Goal: Transaction & Acquisition: Purchase product/service

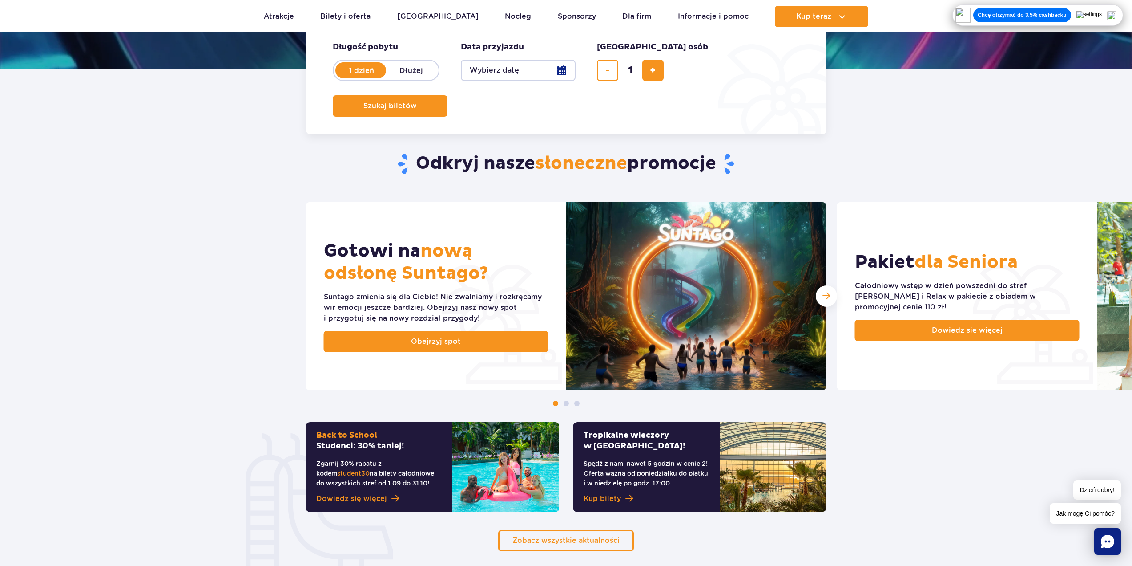
scroll to position [89, 0]
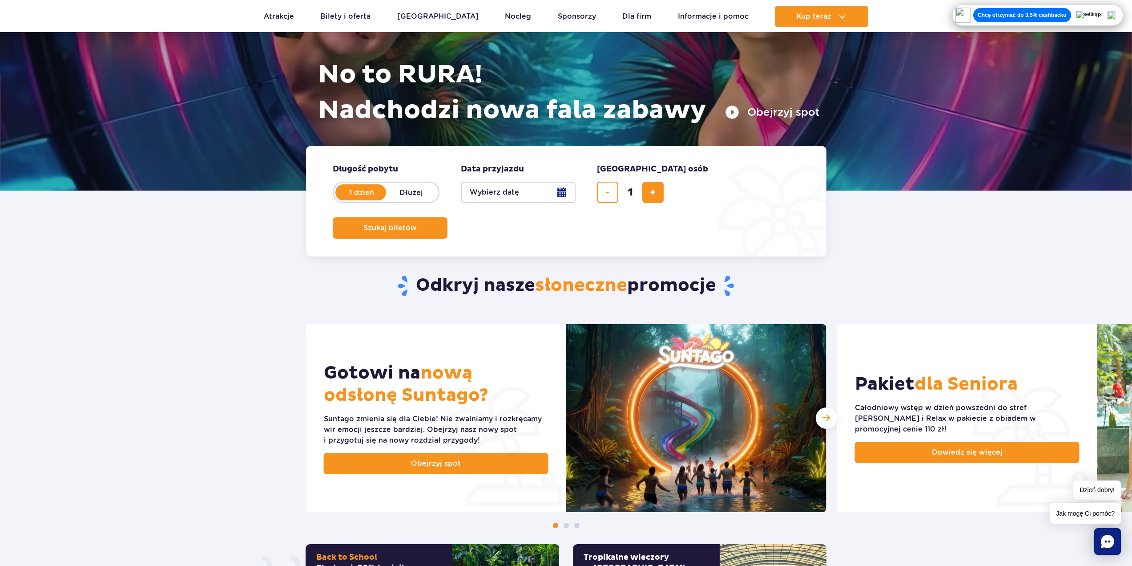
click at [533, 193] on button "Wybierz datę" at bounding box center [518, 192] width 115 height 21
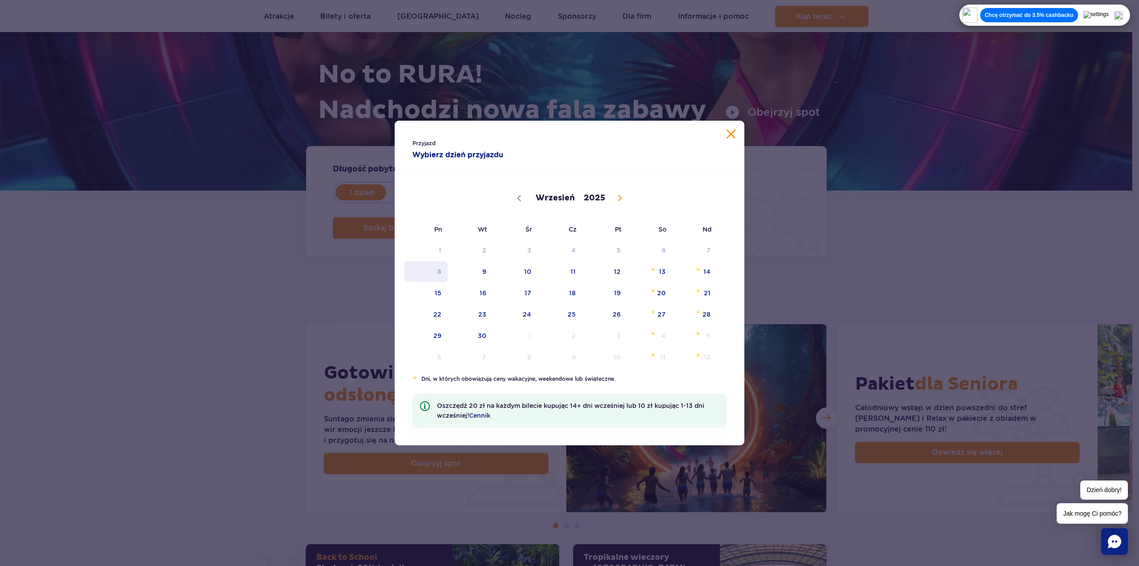
click at [446, 268] on span "8" at bounding box center [426, 271] width 45 height 20
click at [488, 271] on span "9" at bounding box center [470, 271] width 45 height 20
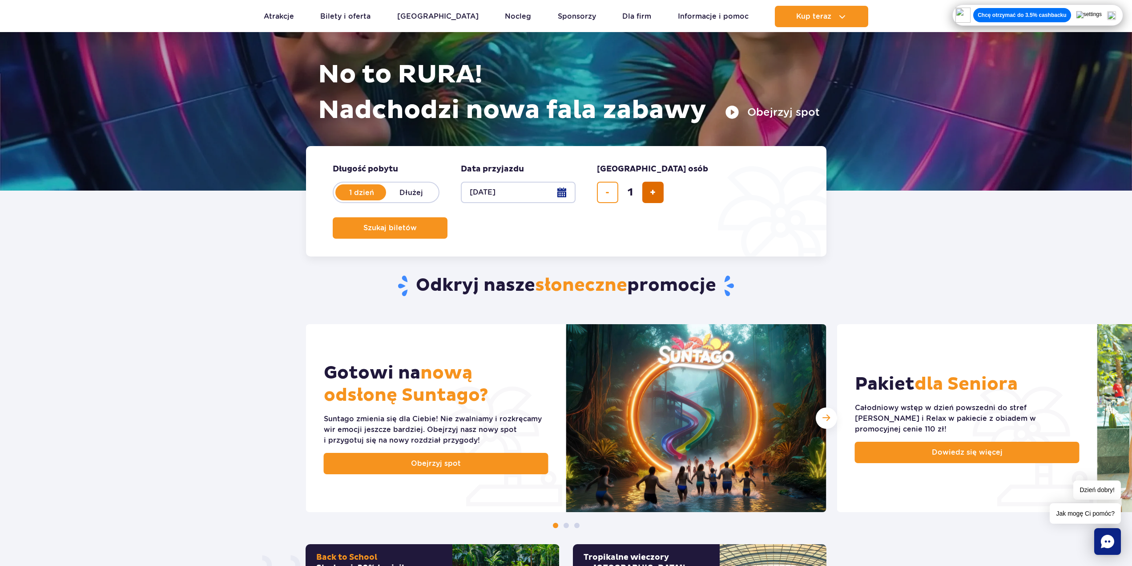
click at [646, 188] on button "dodaj bilet" at bounding box center [652, 192] width 21 height 21
type input "2"
click at [413, 224] on span "Szukaj biletów" at bounding box center [386, 228] width 53 height 8
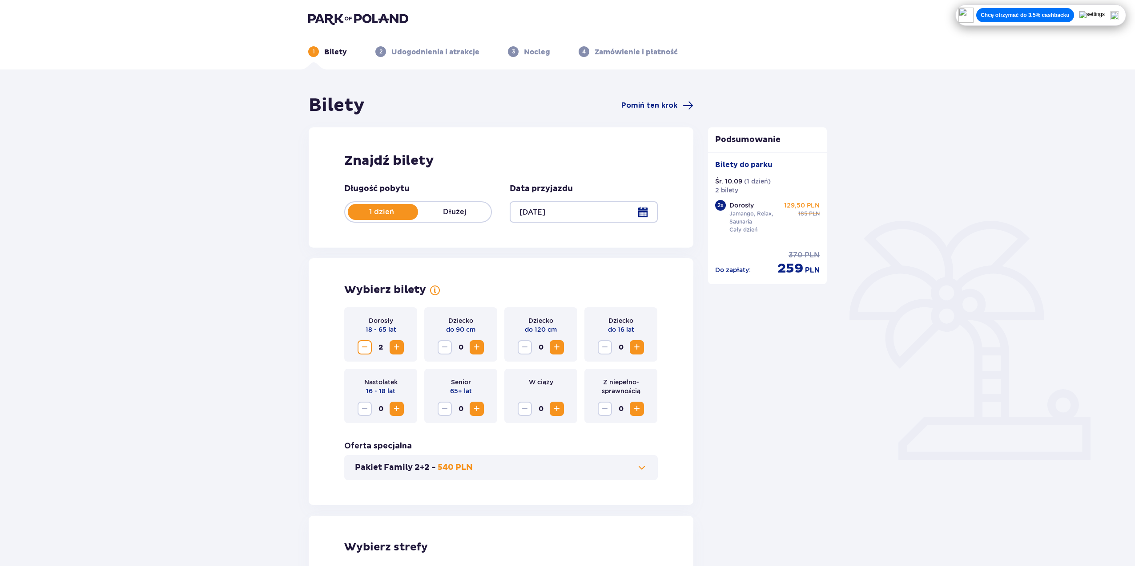
click at [557, 205] on div at bounding box center [584, 211] width 148 height 21
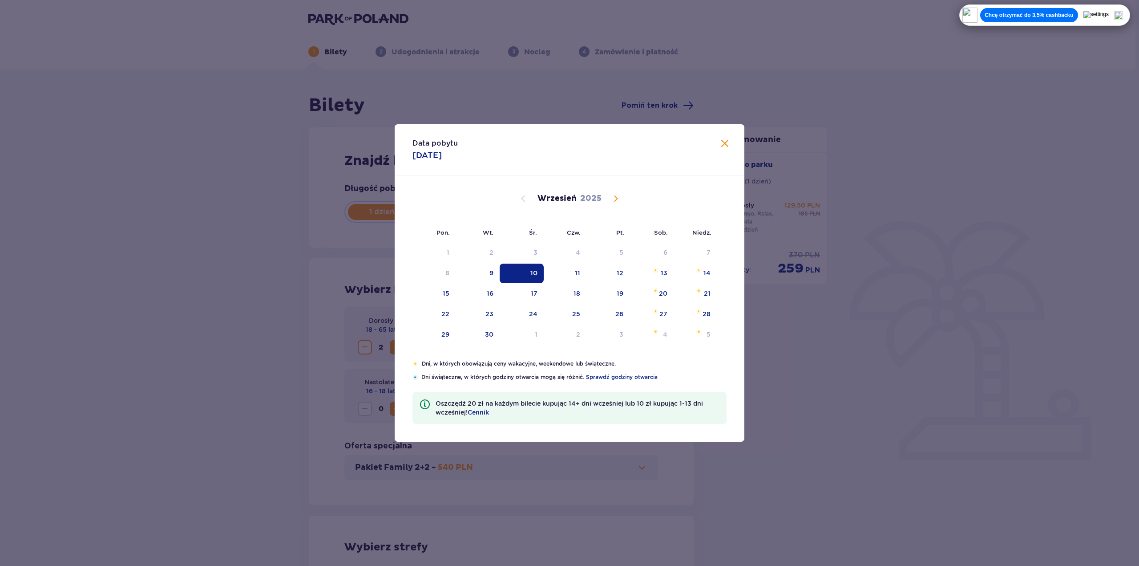
click at [559, 210] on div "Wrzesień 2025" at bounding box center [569, 208] width 295 height 67
click at [536, 334] on div "1" at bounding box center [536, 334] width 3 height 9
type input "01.10.25"
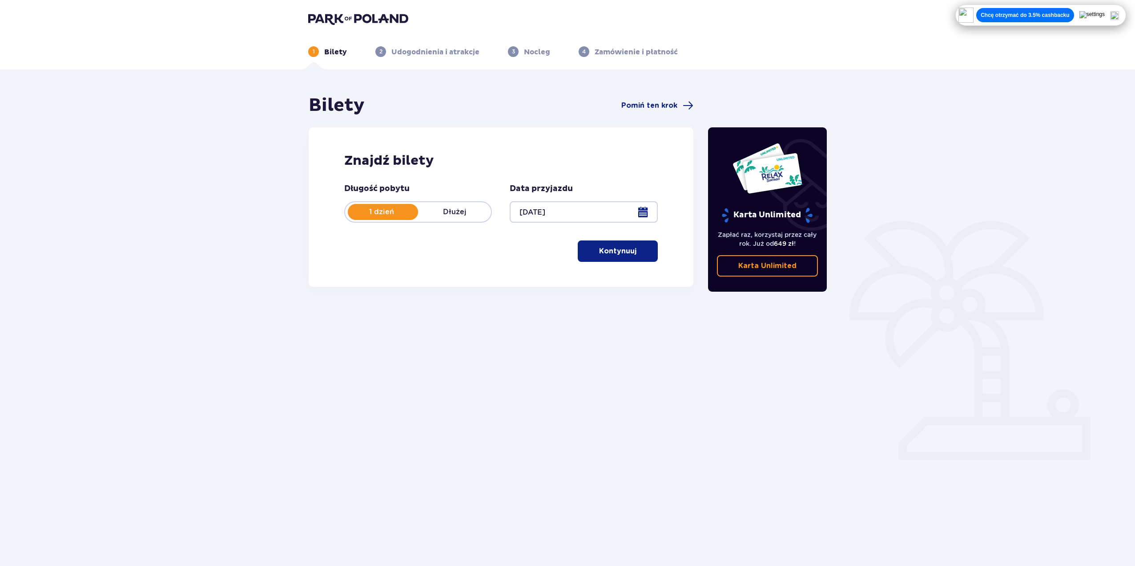
click at [617, 251] on p "Kontynuuj" at bounding box center [617, 251] width 37 height 10
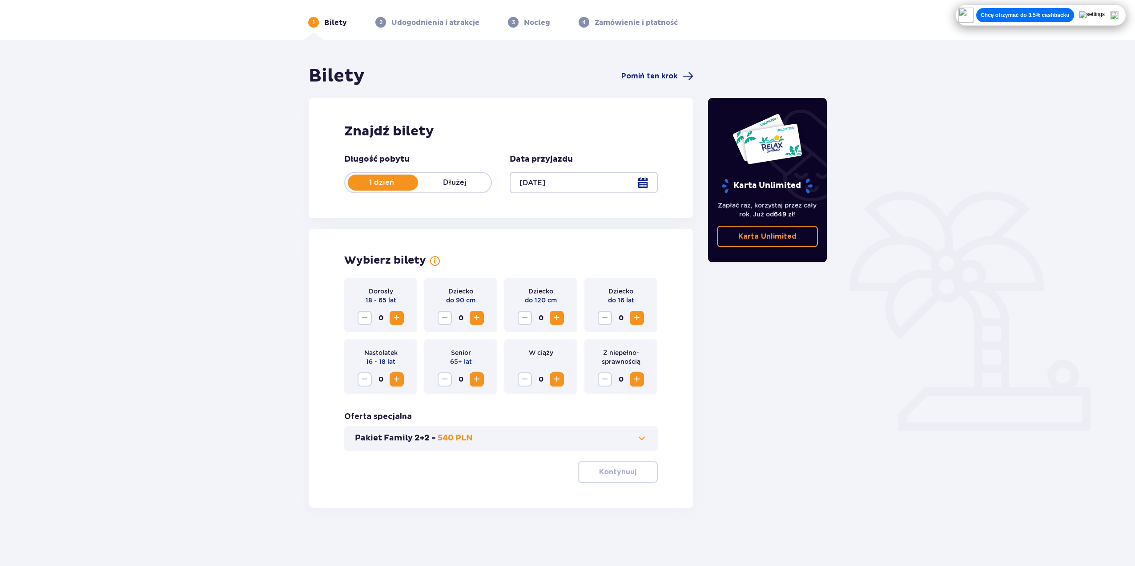
scroll to position [32, 0]
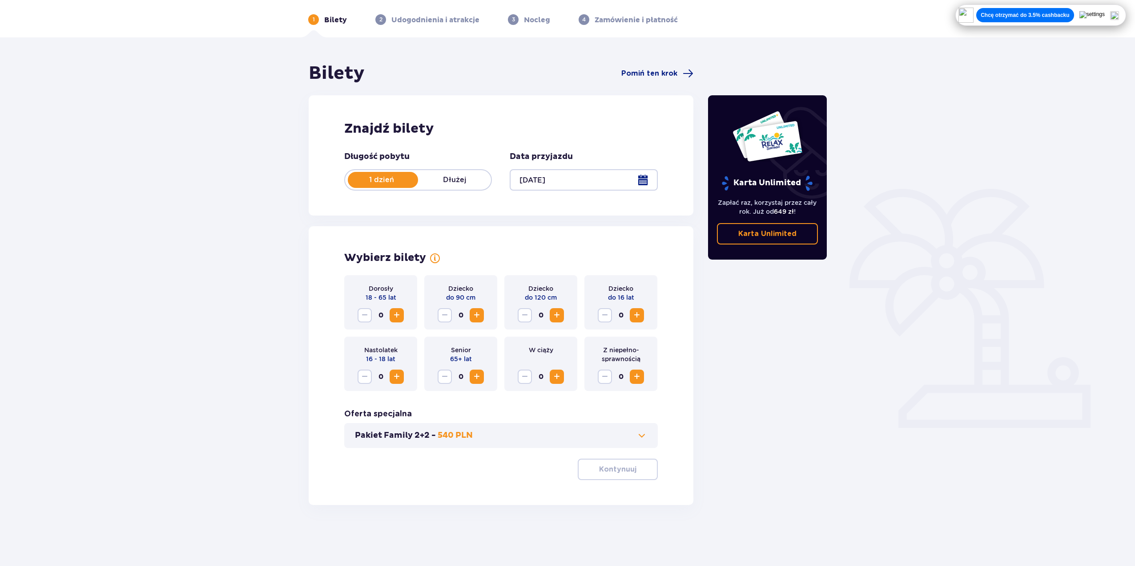
click at [403, 318] on button "Increase" at bounding box center [397, 315] width 14 height 14
click at [612, 461] on button "Kontynuuj" at bounding box center [618, 468] width 80 height 21
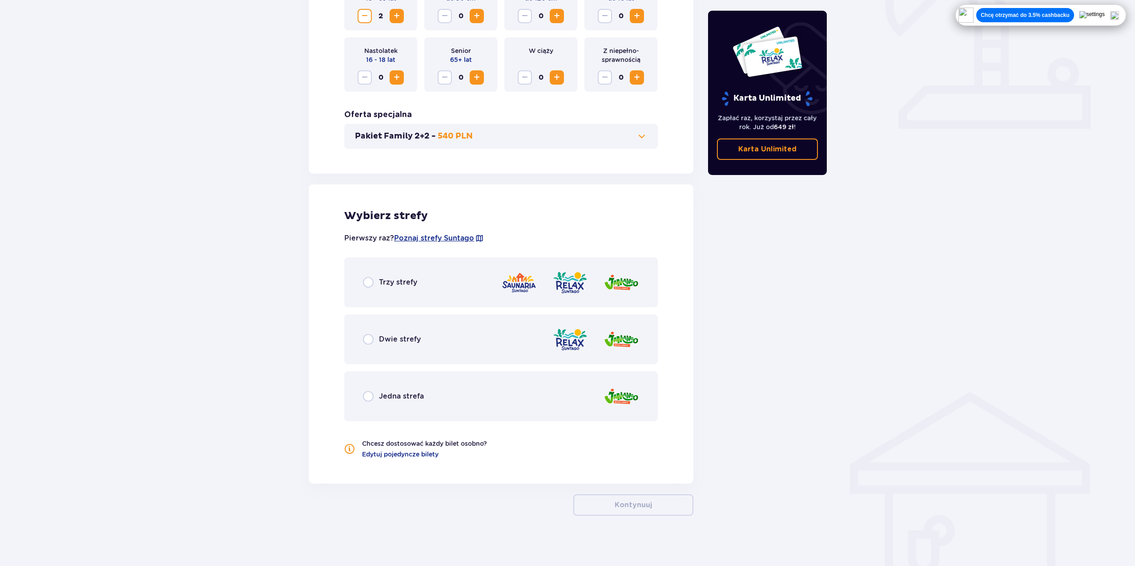
scroll to position [334, 0]
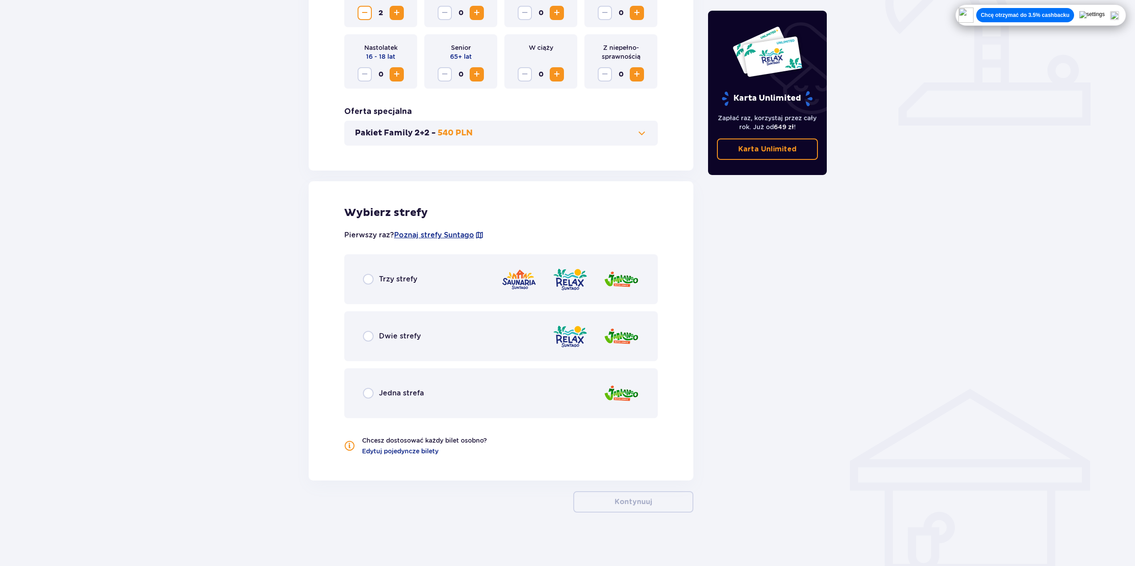
click at [440, 295] on div "Trzy strefy" at bounding box center [501, 279] width 314 height 50
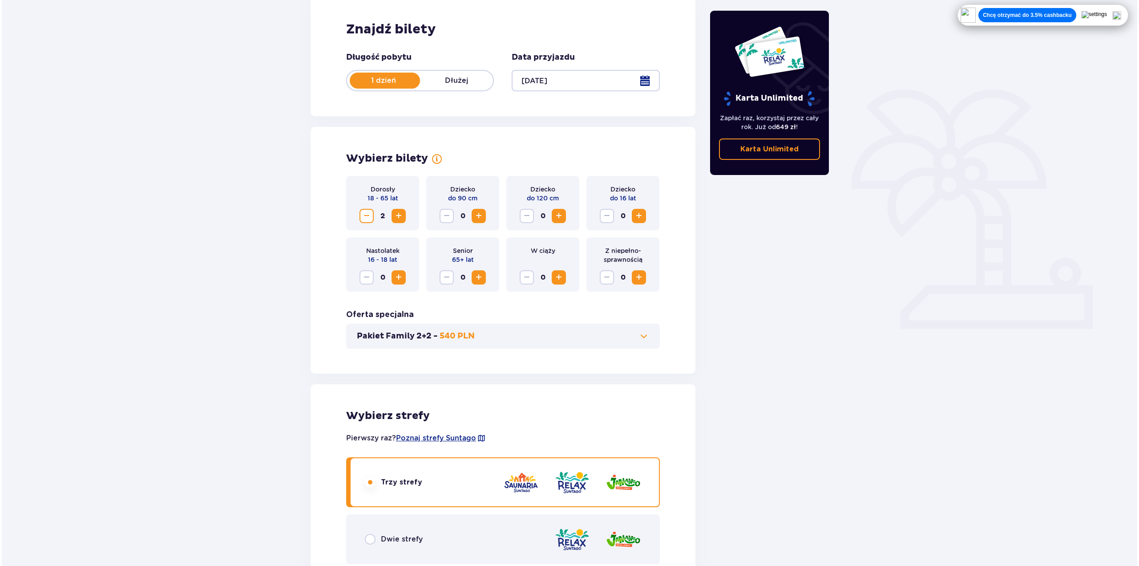
scroll to position [135, 0]
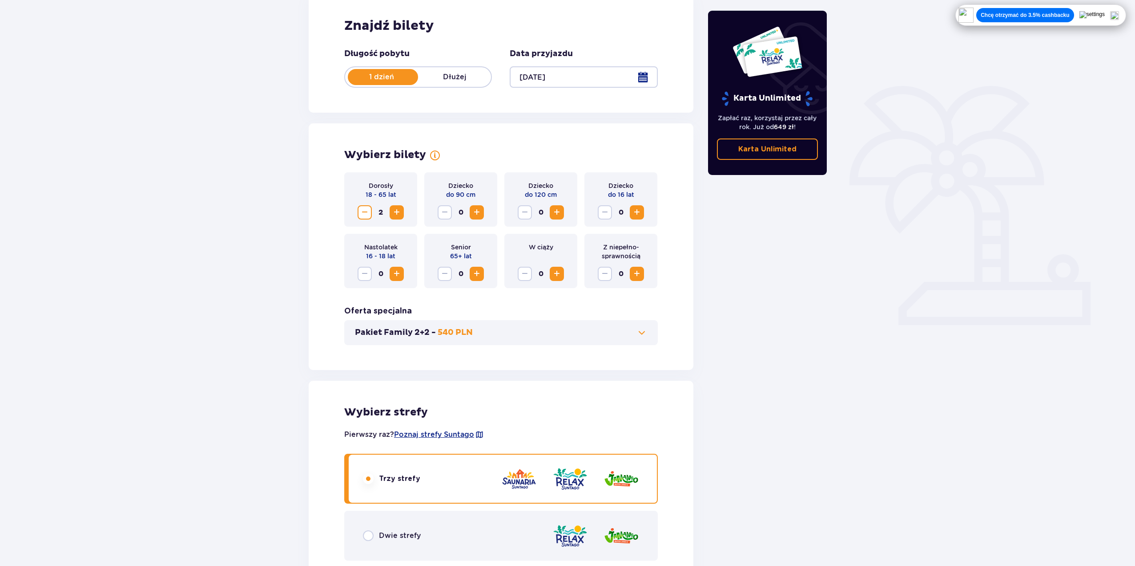
click at [550, 80] on div at bounding box center [584, 76] width 148 height 21
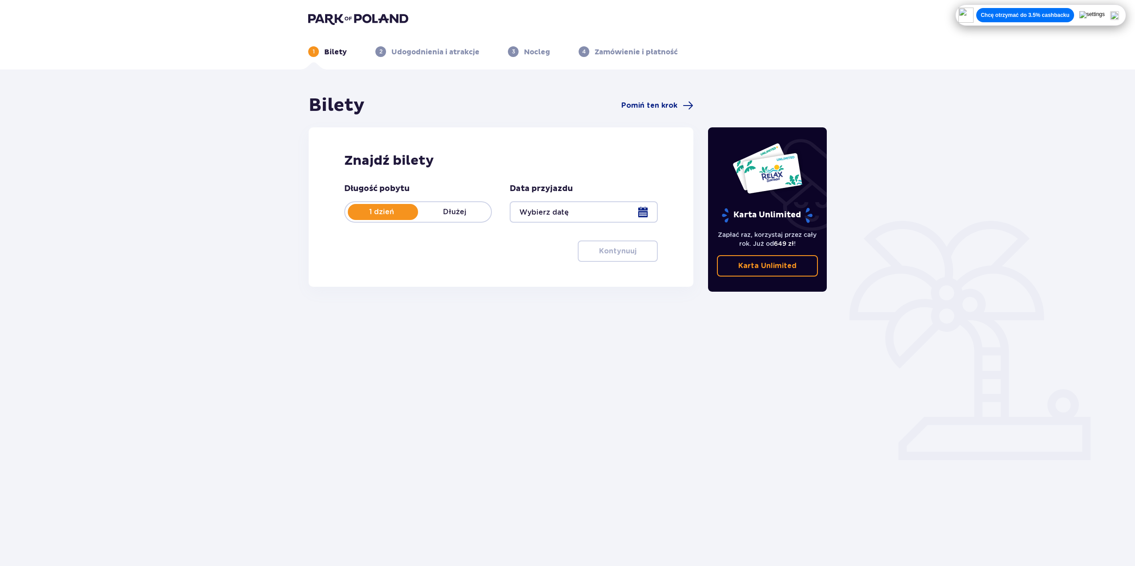
click at [542, 216] on div at bounding box center [584, 211] width 148 height 21
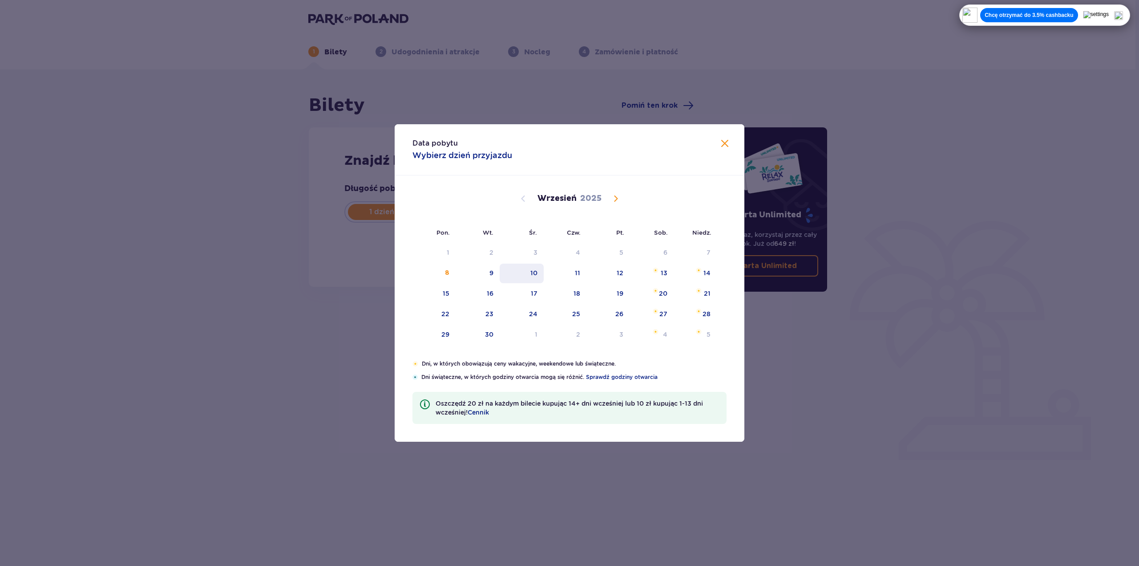
click at [536, 272] on div "10" at bounding box center [533, 272] width 7 height 9
type input "[DATE]"
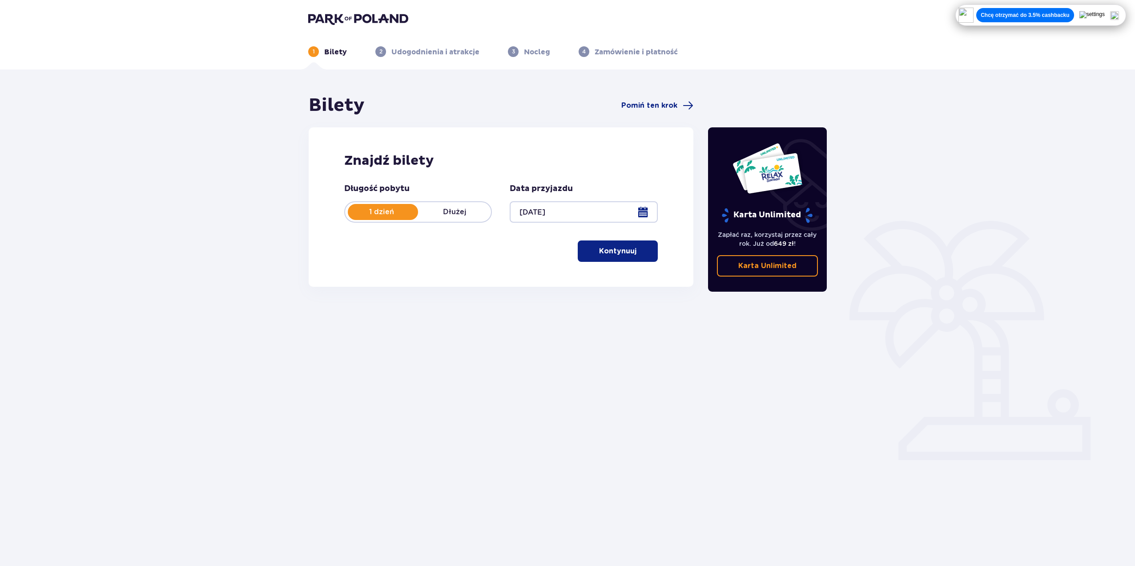
click at [625, 250] on p "Kontynuuj" at bounding box center [617, 251] width 37 height 10
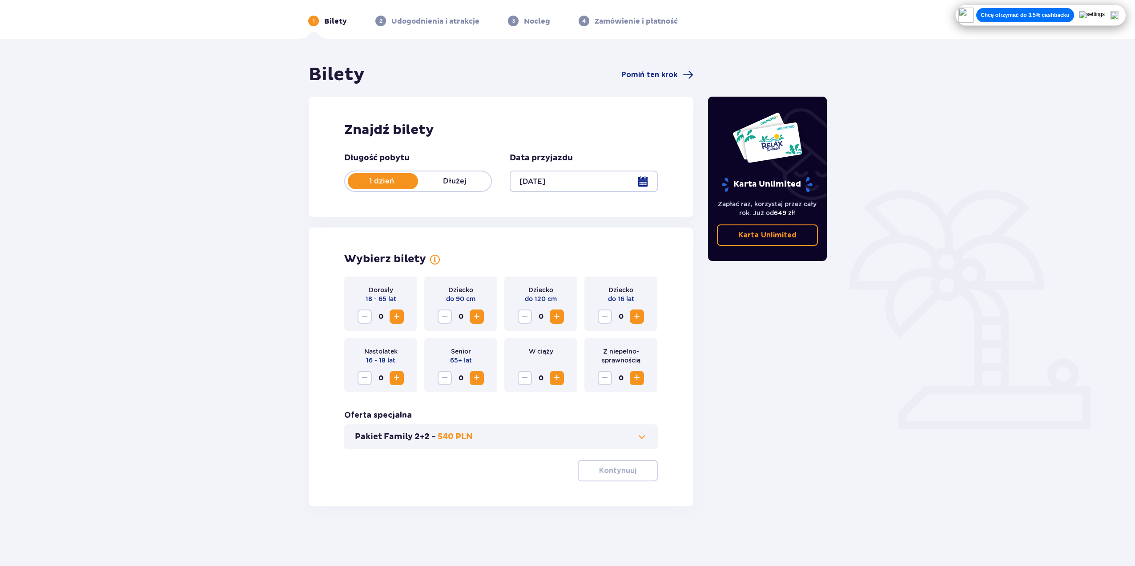
scroll to position [32, 0]
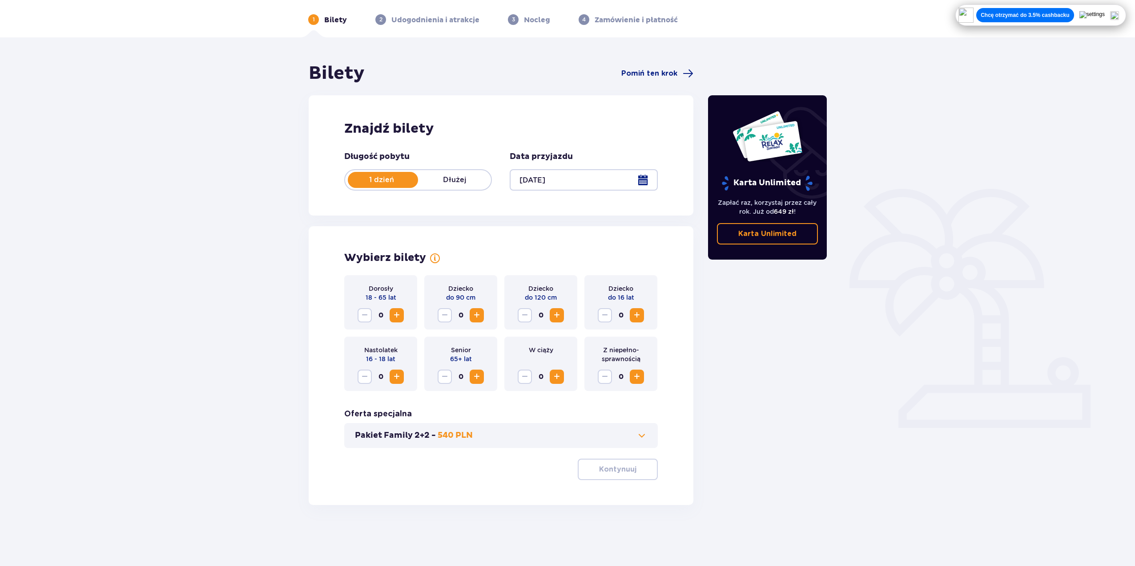
click at [392, 310] on span "Increase" at bounding box center [397, 315] width 11 height 11
click at [609, 464] on button "Kontynuuj" at bounding box center [618, 468] width 80 height 21
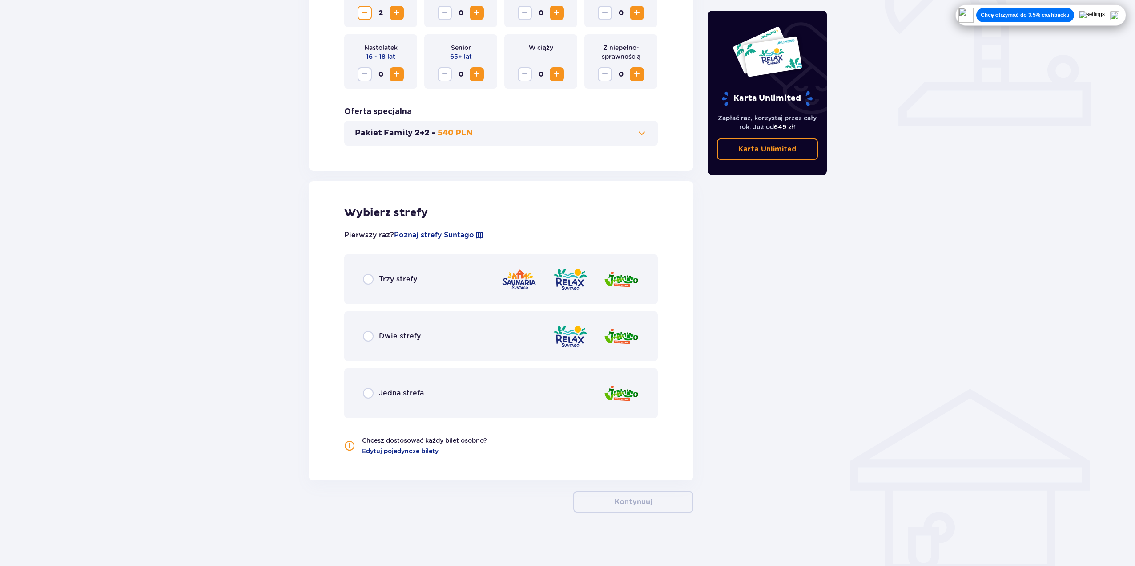
click at [398, 283] on p "Trzy strefy" at bounding box center [398, 279] width 38 height 10
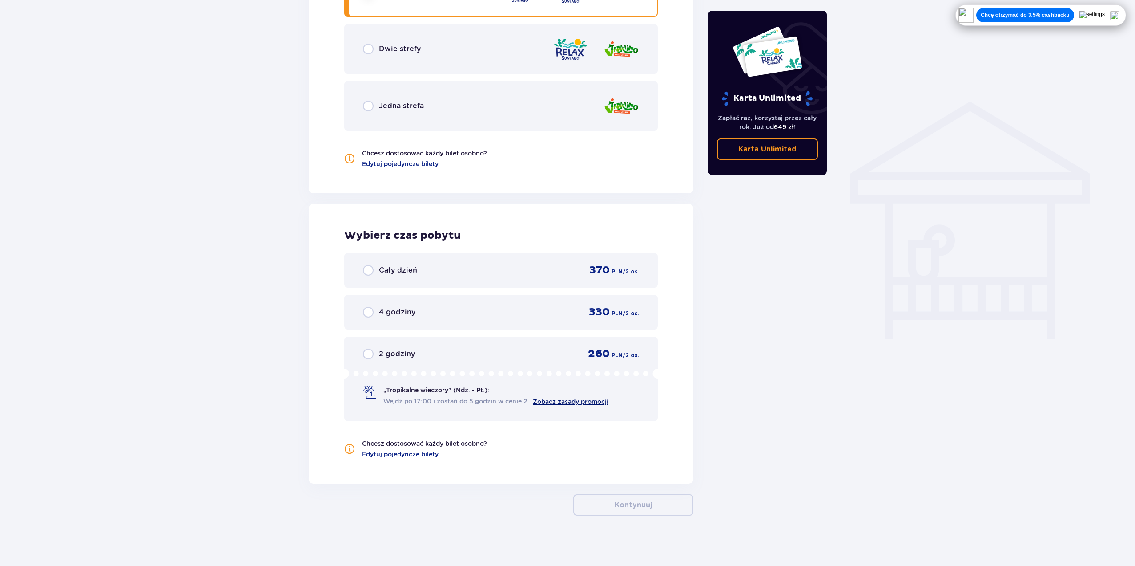
scroll to position [624, 0]
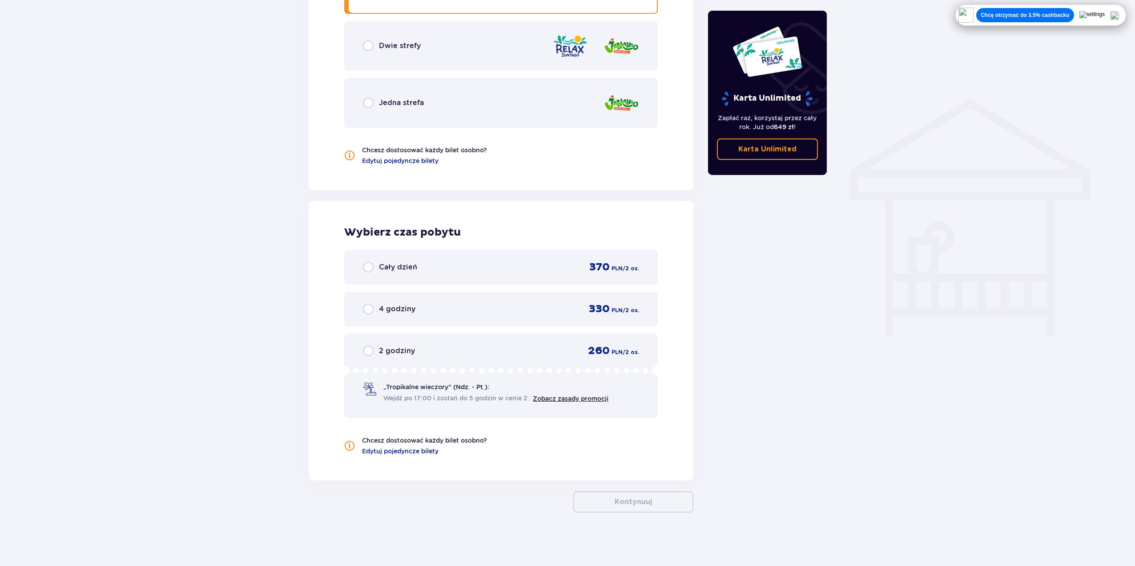
click at [395, 270] on p "Cały dzień" at bounding box center [398, 267] width 38 height 10
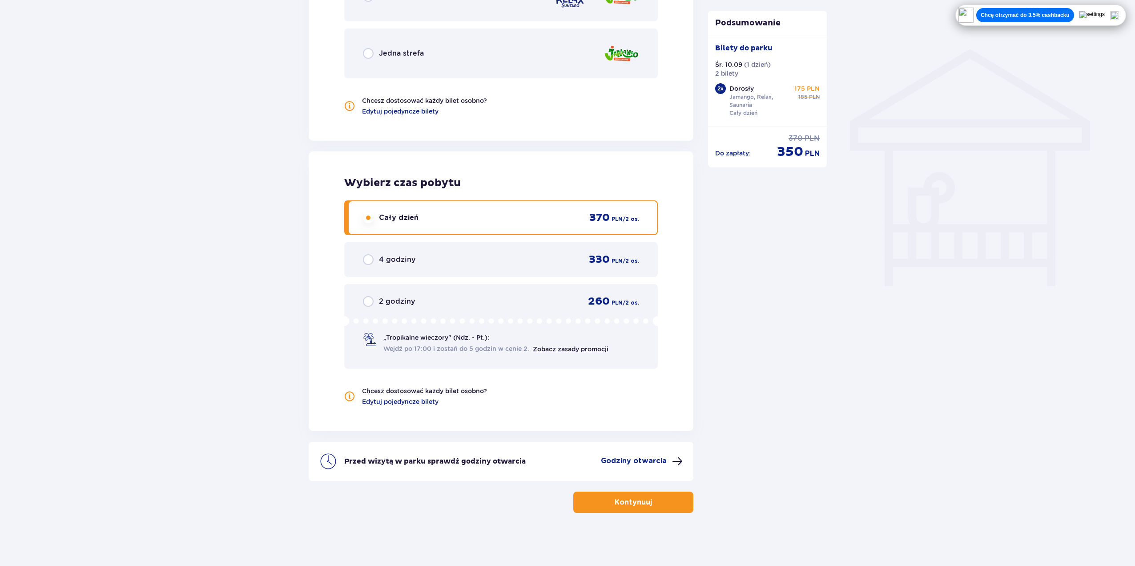
scroll to position [674, 0]
click at [651, 462] on p "Godziny otwarcia" at bounding box center [634, 460] width 66 height 10
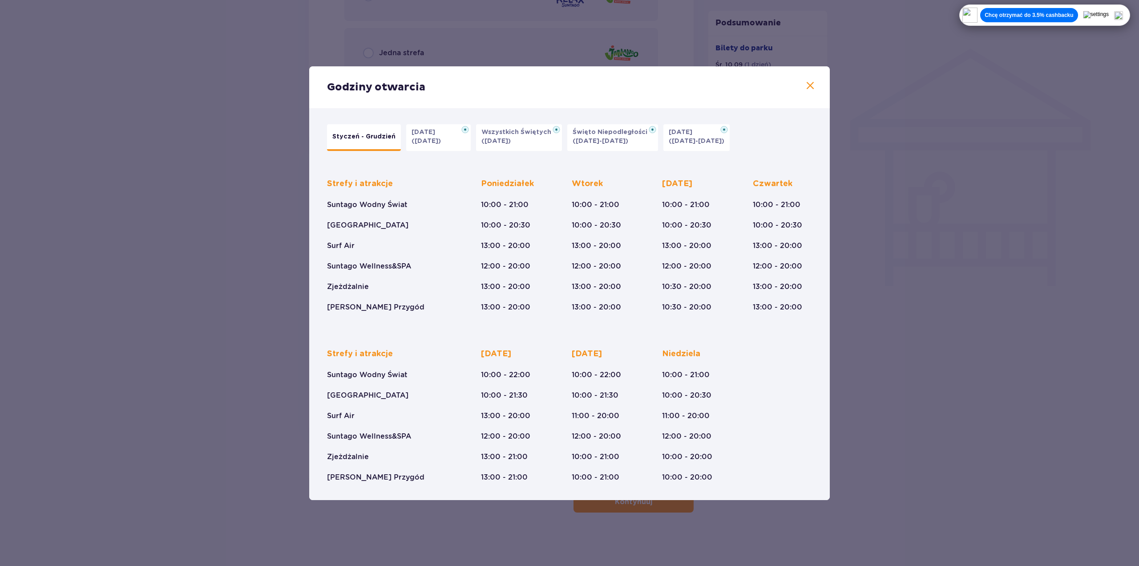
click at [968, 414] on div "Godziny otwarcia Styczeń - Grudzień Halloween (31.10.25) Wszystkich Świętych (0…" at bounding box center [569, 283] width 1139 height 566
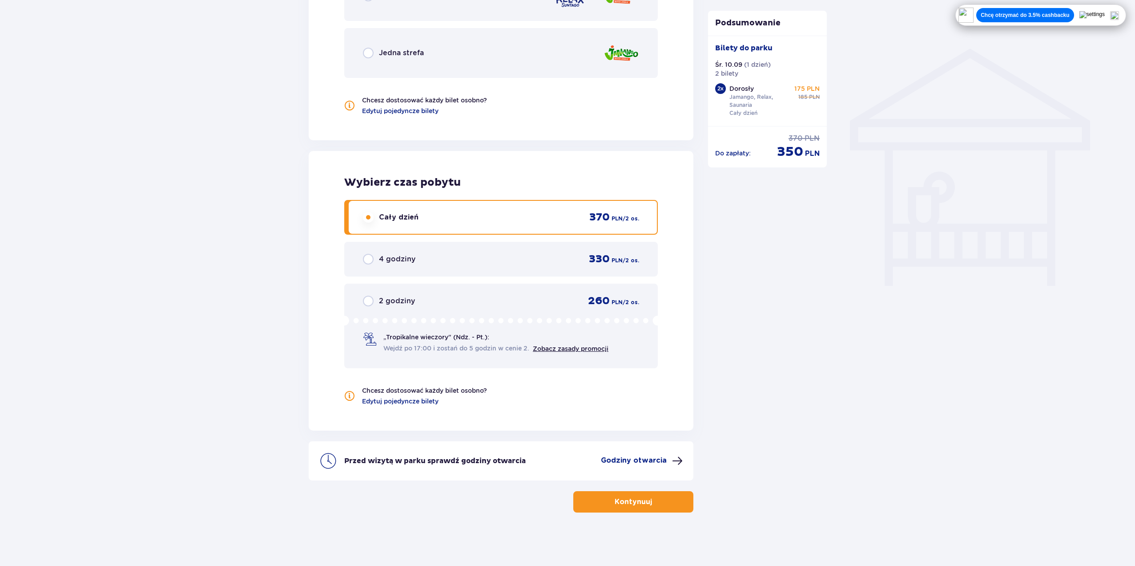
click at [638, 501] on p "Kontynuuj" at bounding box center [633, 502] width 37 height 10
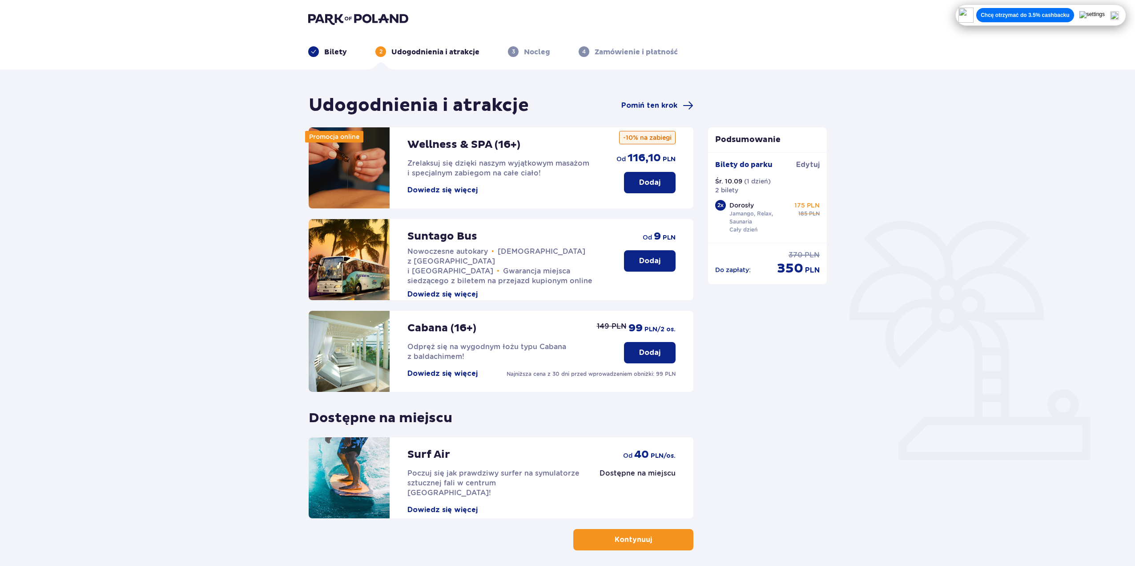
click at [638, 540] on p "Kontynuuj" at bounding box center [633, 539] width 37 height 10
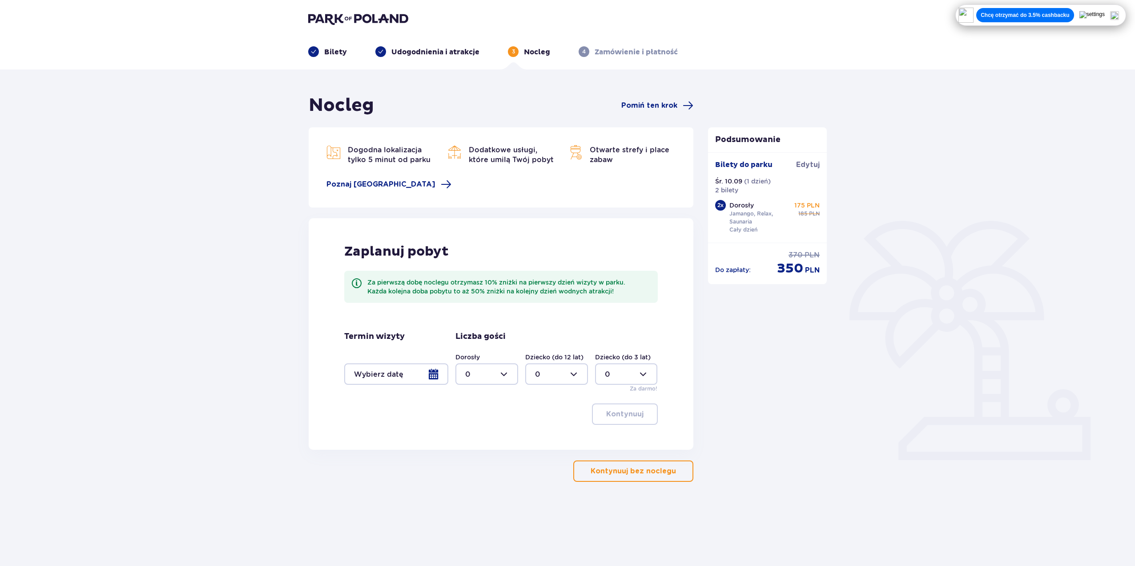
click at [396, 368] on div at bounding box center [396, 373] width 104 height 21
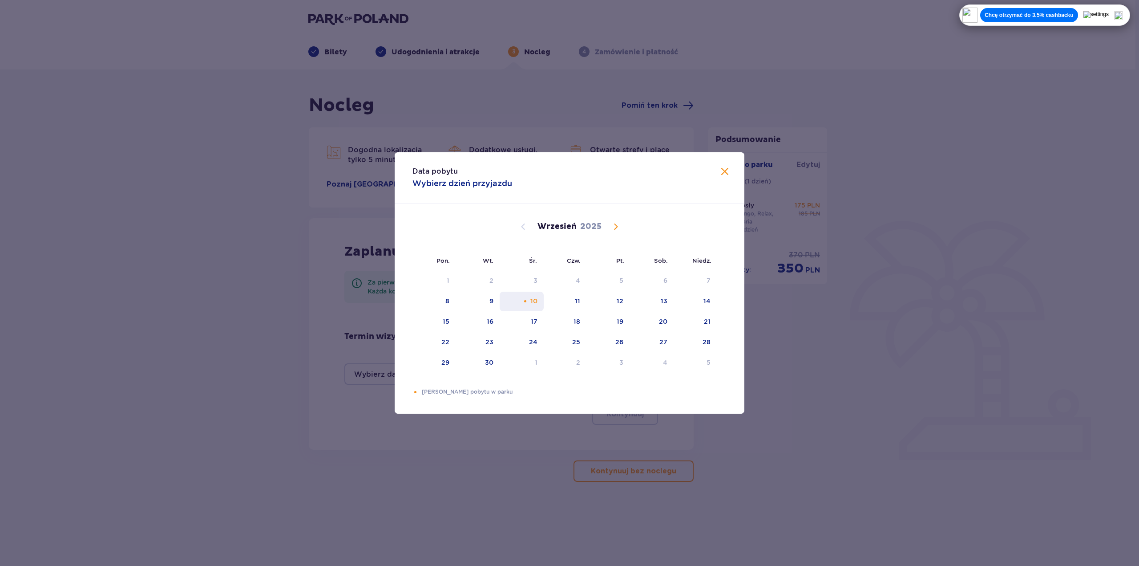
click at [532, 304] on div "10" at bounding box center [533, 300] width 7 height 9
drag, startPoint x: 337, startPoint y: 380, endPoint x: 421, endPoint y: 400, distance: 85.9
click at [338, 380] on div "Data pobytu Wybierz dzień przyjazdu Pon. Wt. Śr. Czw. Pt. Sob. Niedz. Sierpień …" at bounding box center [569, 283] width 1139 height 566
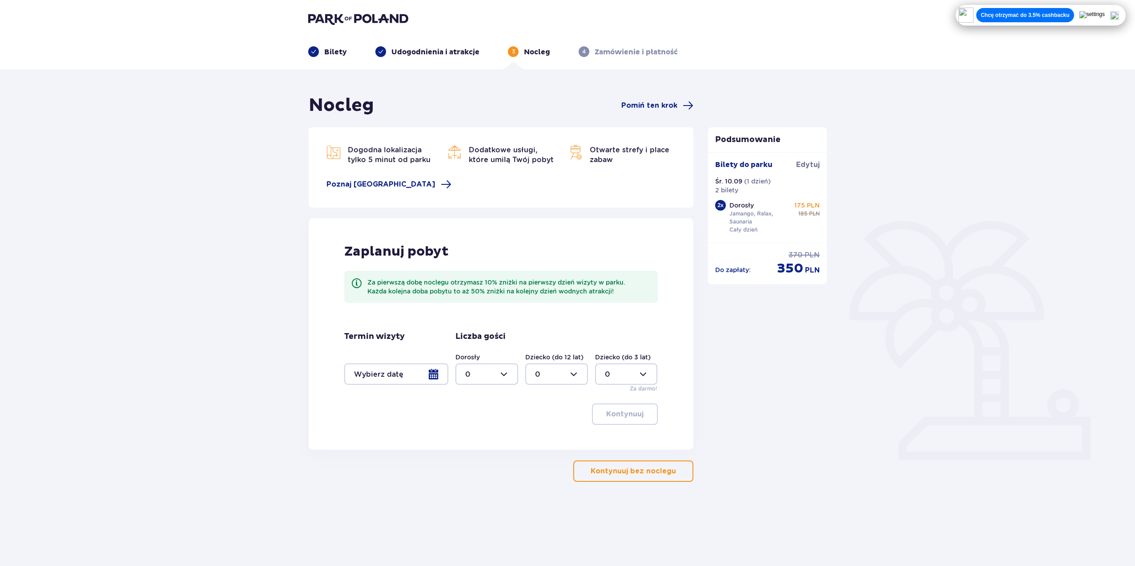
click at [650, 473] on p "Kontynuuj bez noclegu" at bounding box center [633, 471] width 85 height 10
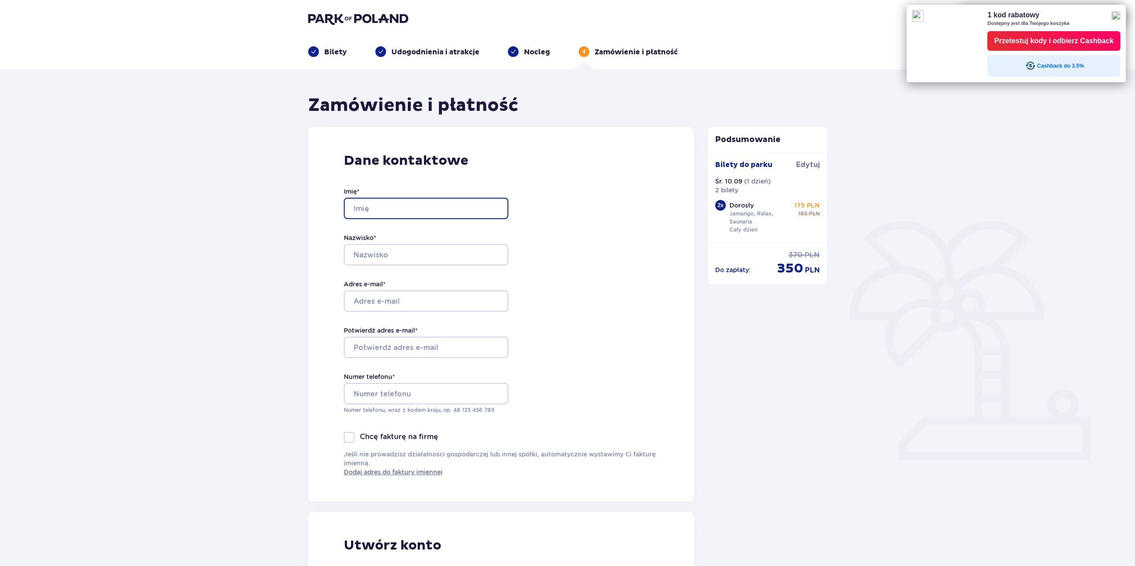
click at [372, 204] on input "Imię *" at bounding box center [426, 208] width 165 height 21
type input "Daniel"
type input "Rudziński"
type input "513551287"
click at [412, 300] on input "Adres e-mail *" at bounding box center [426, 300] width 165 height 21
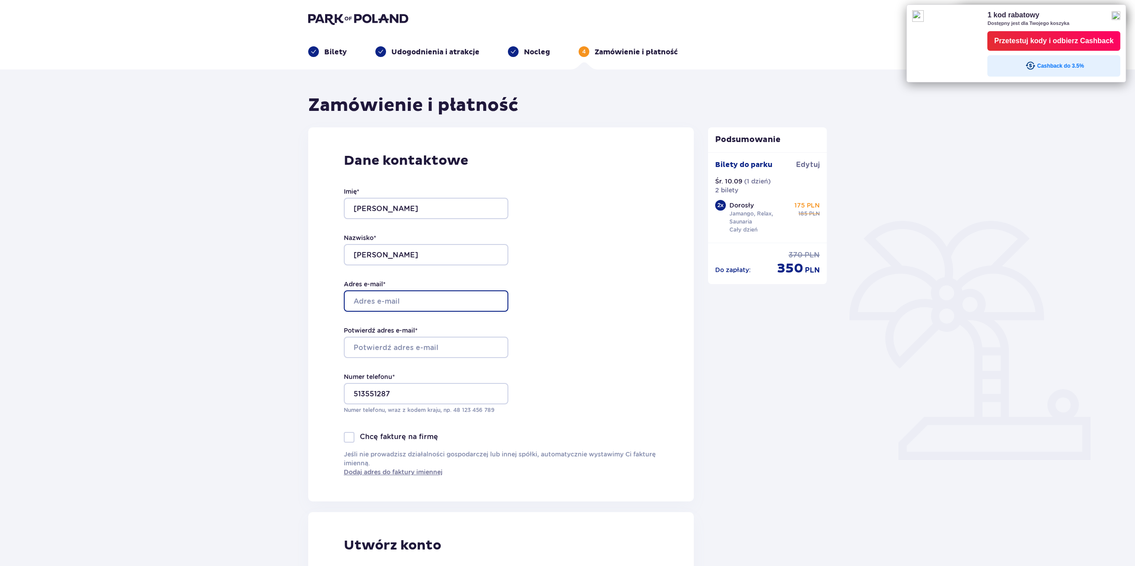
paste input "rudzinskidaniel2002@gmail.com"
type input "rudzinskidaniel2002@gmail.com"
click at [377, 340] on input "Potwierdź adres e-mail *" at bounding box center [426, 346] width 165 height 21
paste input "rudzinskidaniel2002@gmail.com"
type input "rudzinskidaniel2002@gmail.com"
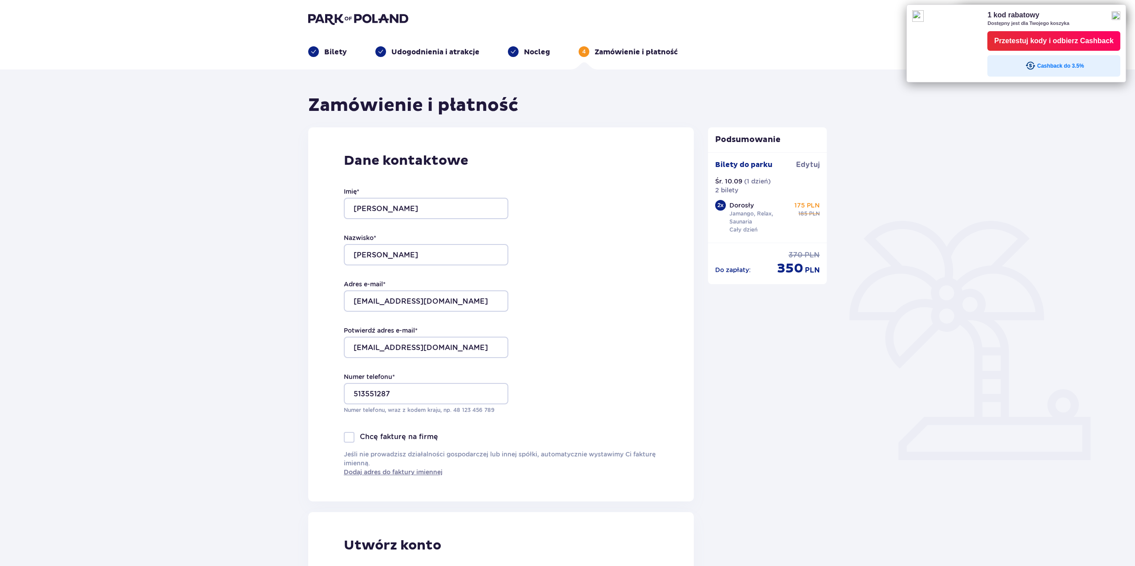
click at [573, 393] on div "Dane kontaktowe Imię * Daniel Nazwisko * Rudziński Adres e-mail * rudzinskidani…" at bounding box center [501, 314] width 386 height 374
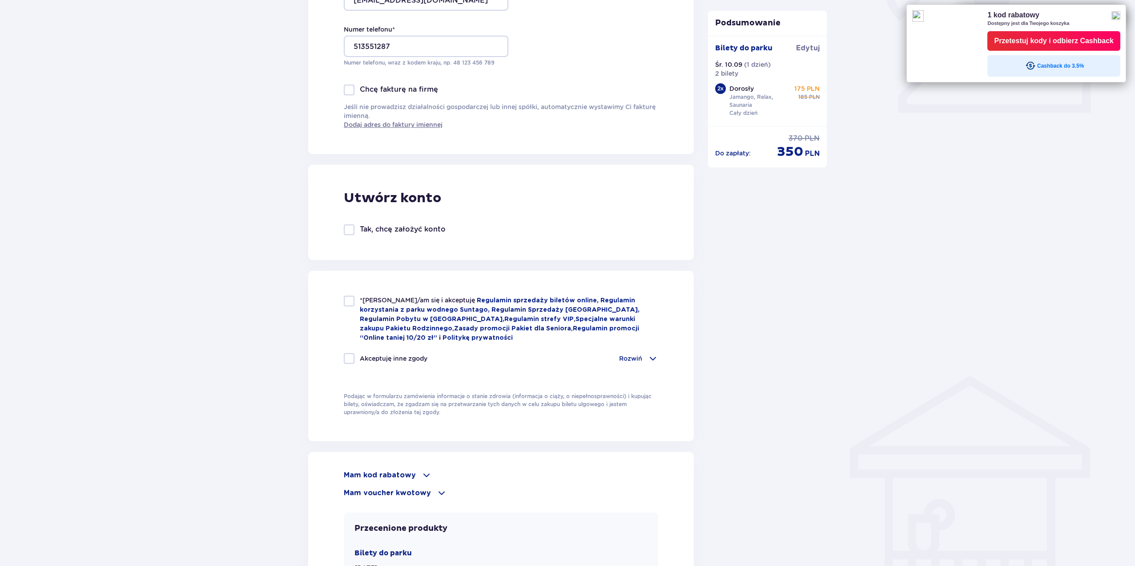
scroll to position [356, 0]
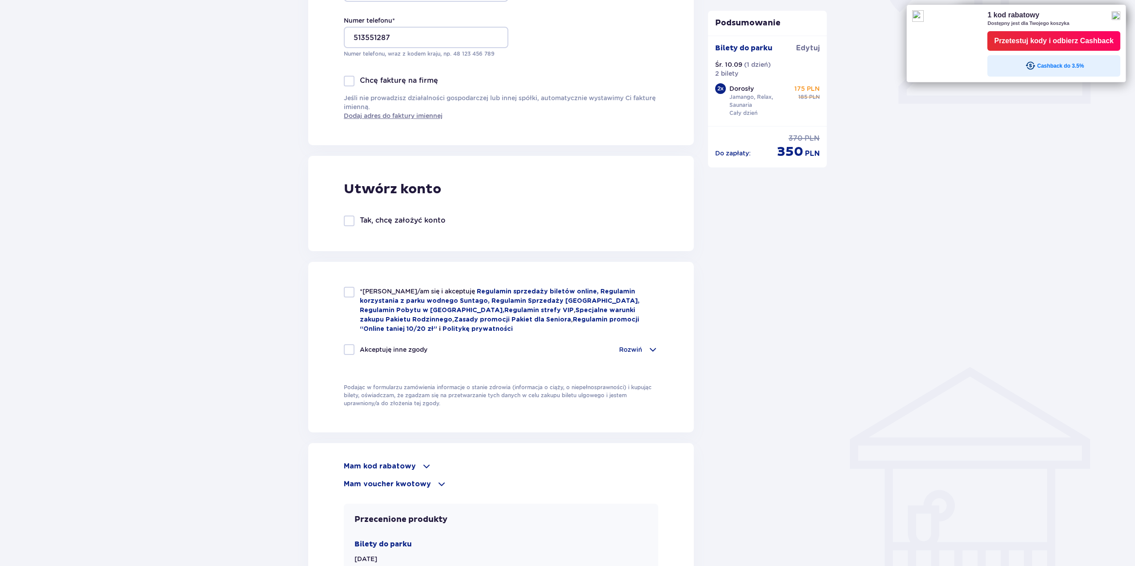
click at [351, 295] on div at bounding box center [349, 292] width 11 height 11
checkbox input "true"
click at [348, 344] on div at bounding box center [349, 349] width 11 height 11
checkbox input "true"
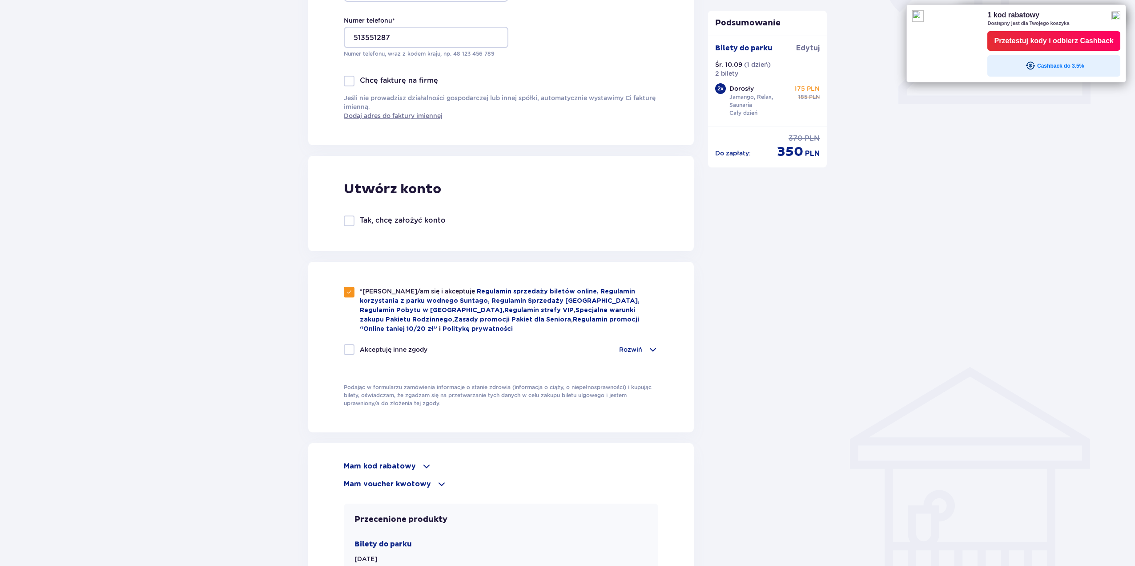
checkbox input "true"
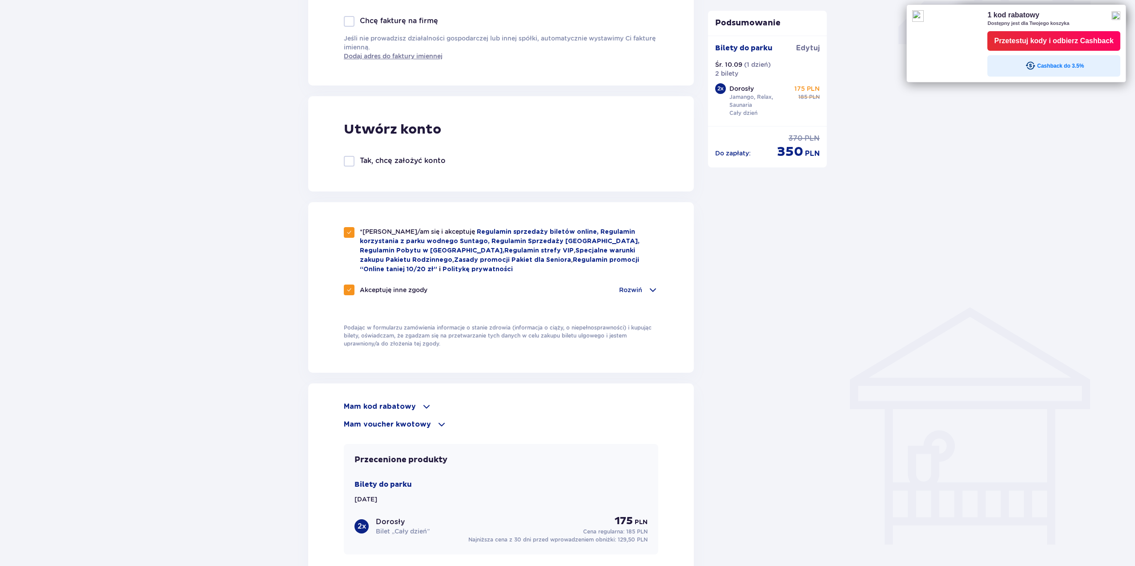
scroll to position [578, 0]
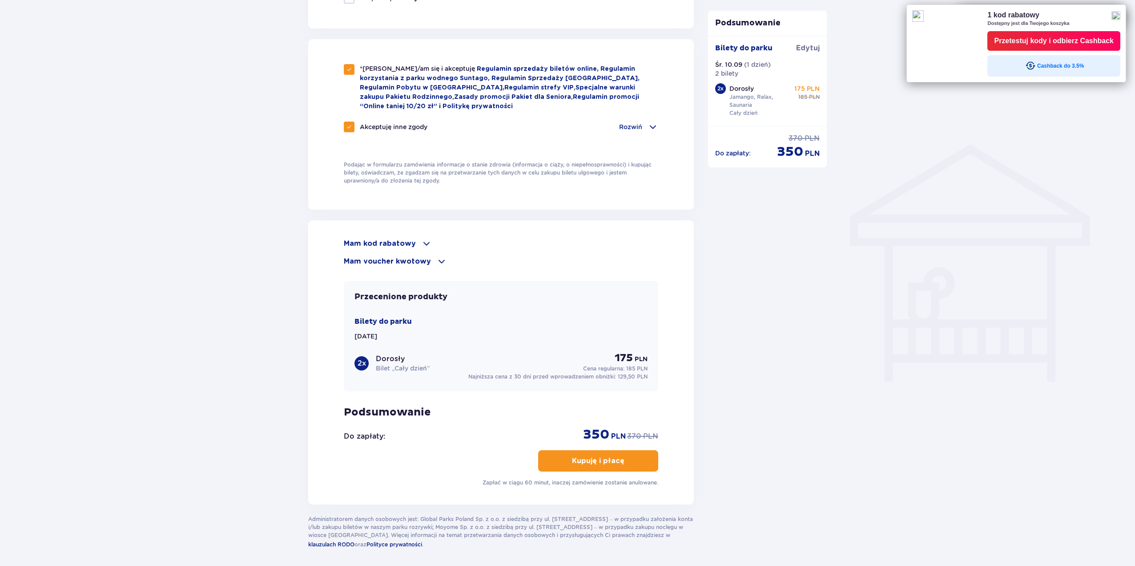
click at [386, 241] on p "Mam kod rabatowy" at bounding box center [380, 243] width 72 height 10
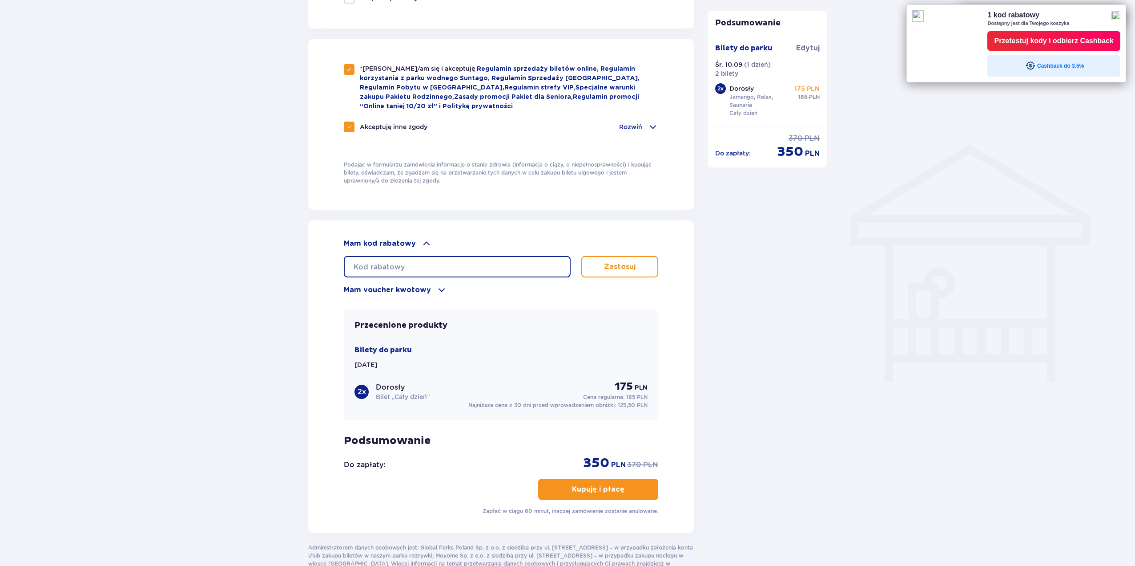
click at [400, 262] on input "text" at bounding box center [457, 266] width 227 height 21
type input "STUDENT30"
click at [604, 261] on button "Zastosuj" at bounding box center [620, 266] width 77 height 21
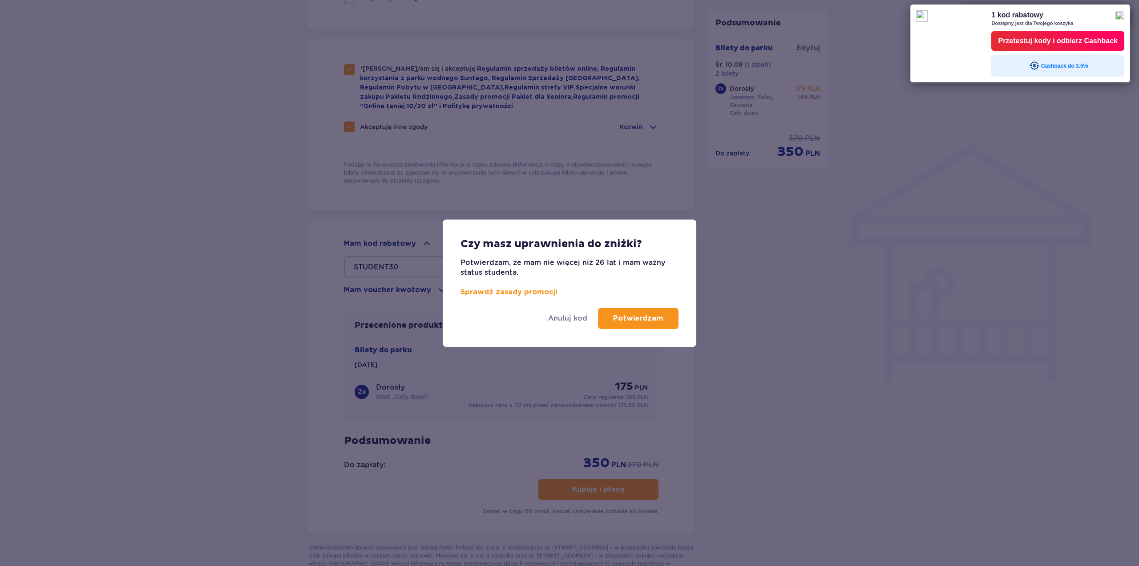
click at [632, 315] on p "Potwierdzam" at bounding box center [638, 318] width 50 height 10
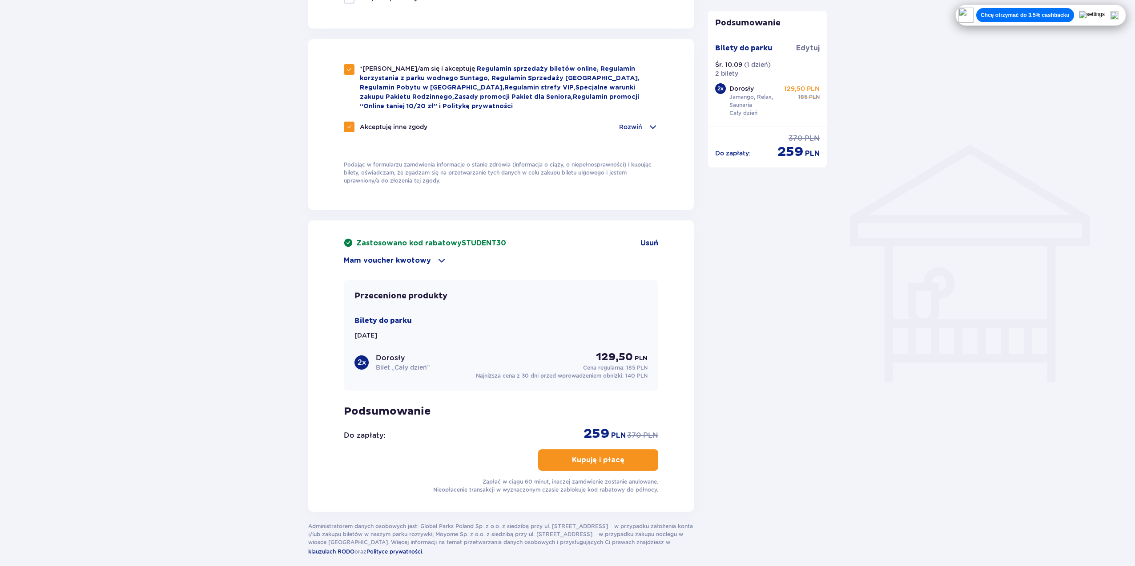
click at [602, 459] on p "Kupuję i płacę" at bounding box center [598, 460] width 53 height 10
click at [625, 450] on button "Kupuję i płacę" at bounding box center [598, 459] width 120 height 21
